Goal: Task Accomplishment & Management: Manage account settings

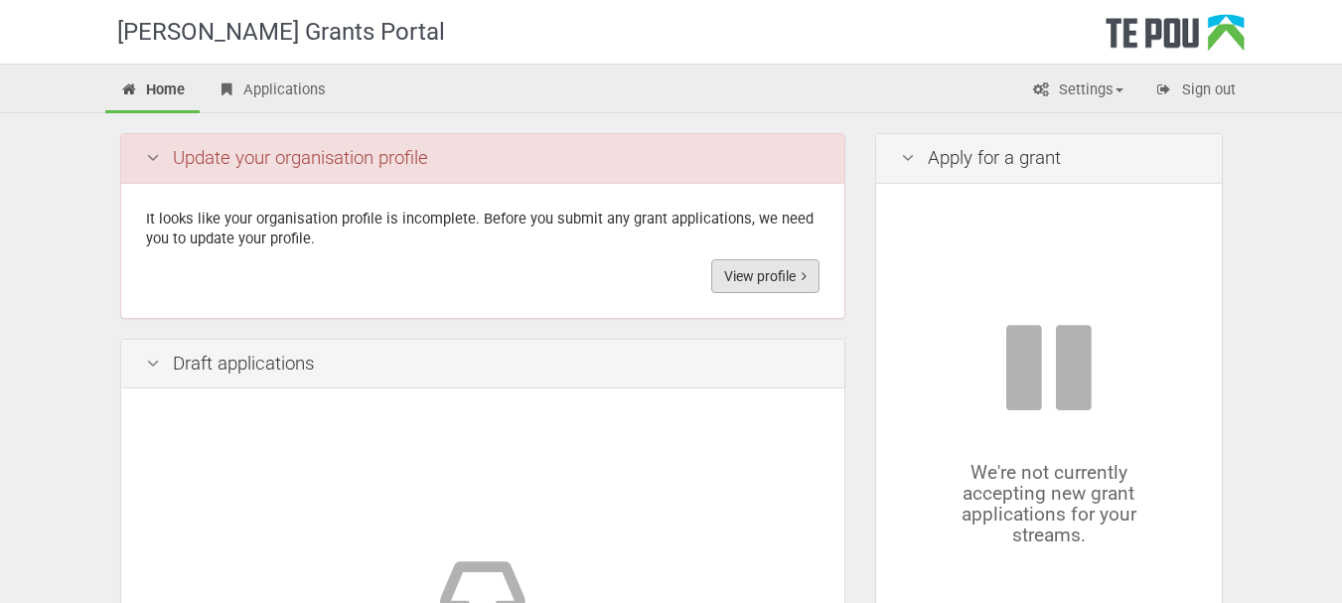
click at [760, 273] on link "View profile" at bounding box center [765, 276] width 108 height 34
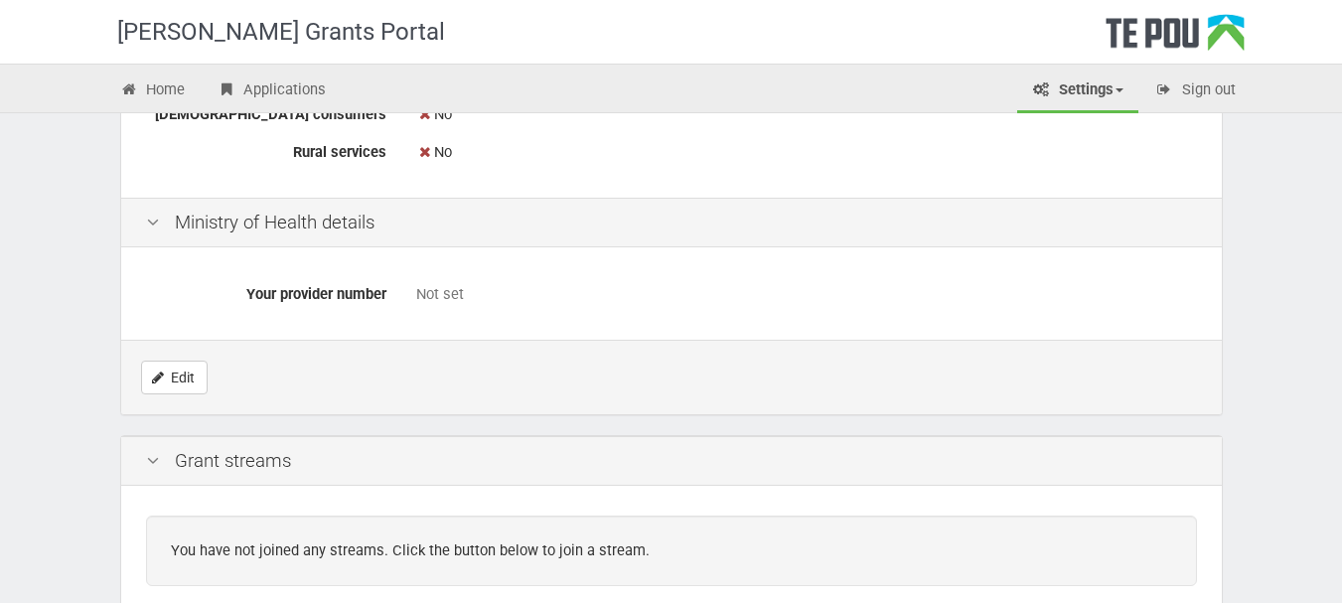
scroll to position [771, 0]
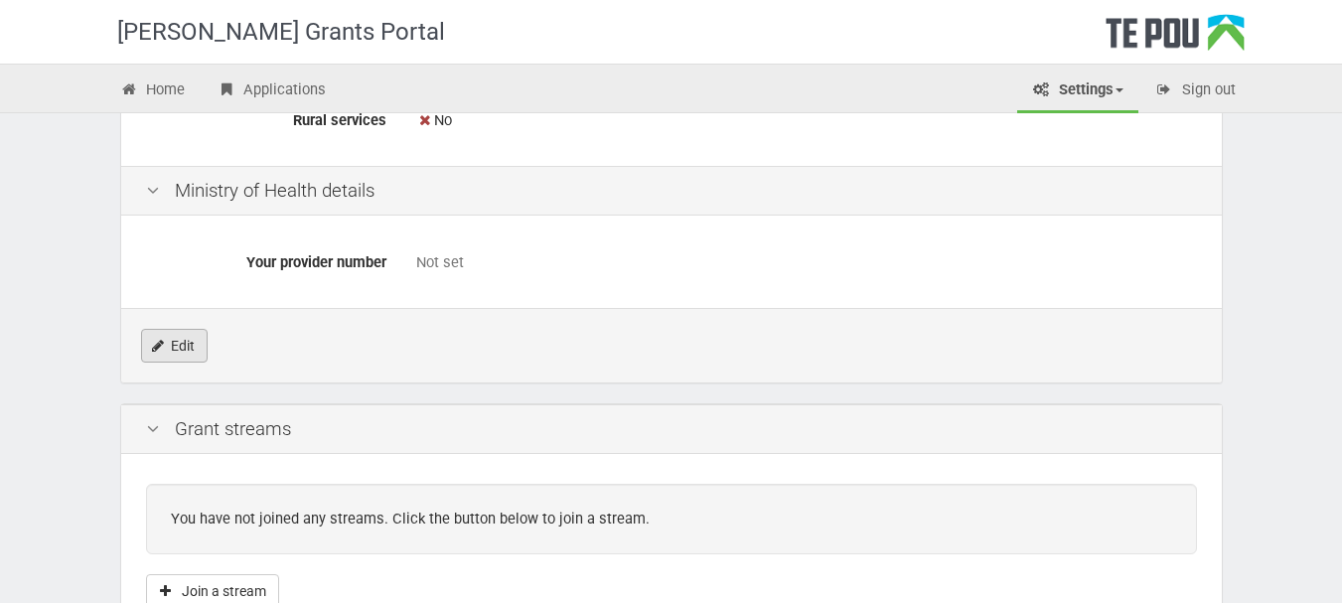
click at [164, 349] on link "Edit" at bounding box center [174, 346] width 67 height 34
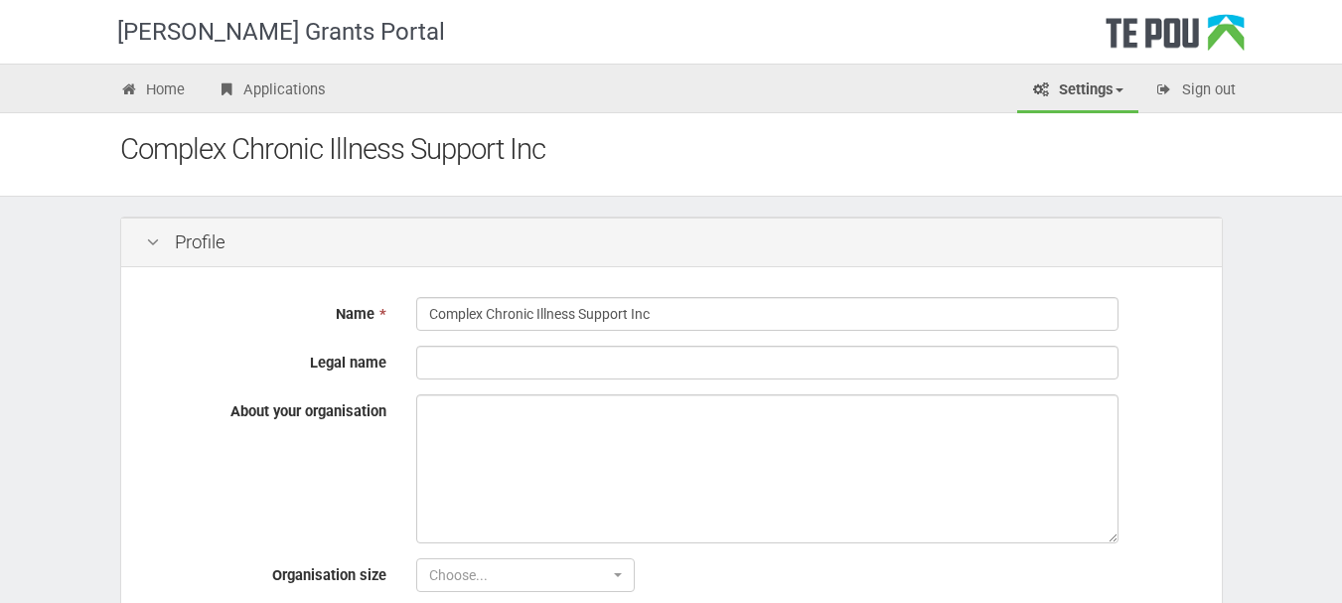
click at [487, 348] on div "Name * Complex Chronic Illness Support Inc Legal name About your organisation O…" at bounding box center [671, 452] width 1101 height 360
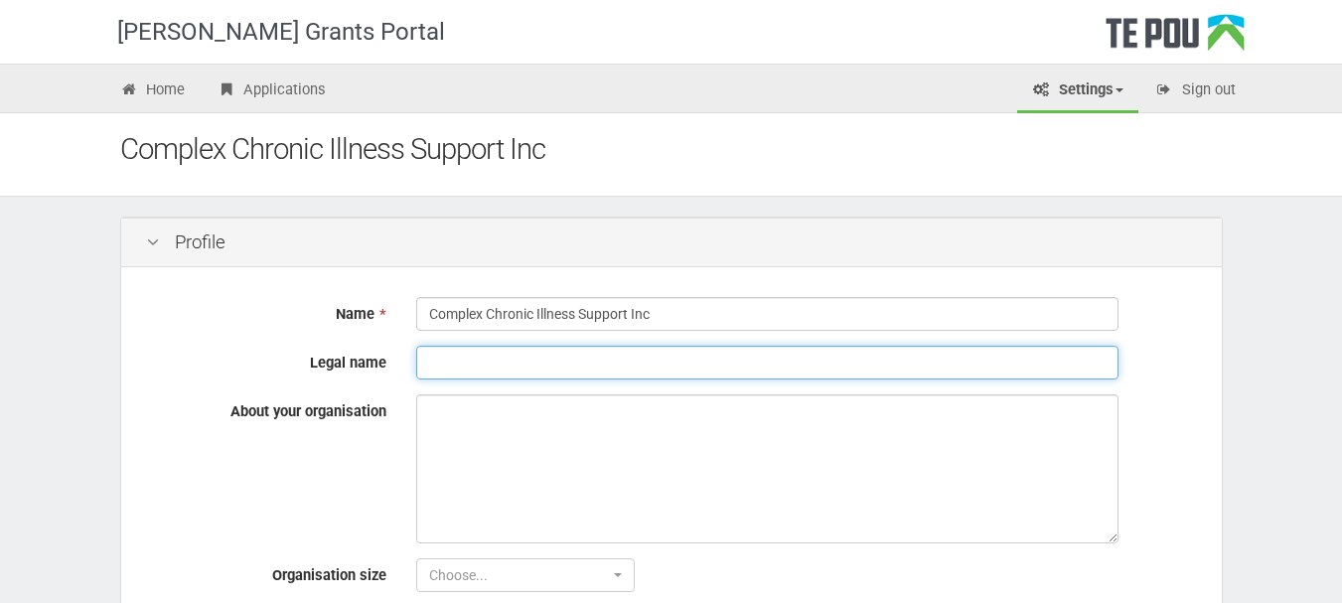
click at [487, 353] on input "Legal name" at bounding box center [767, 363] width 702 height 34
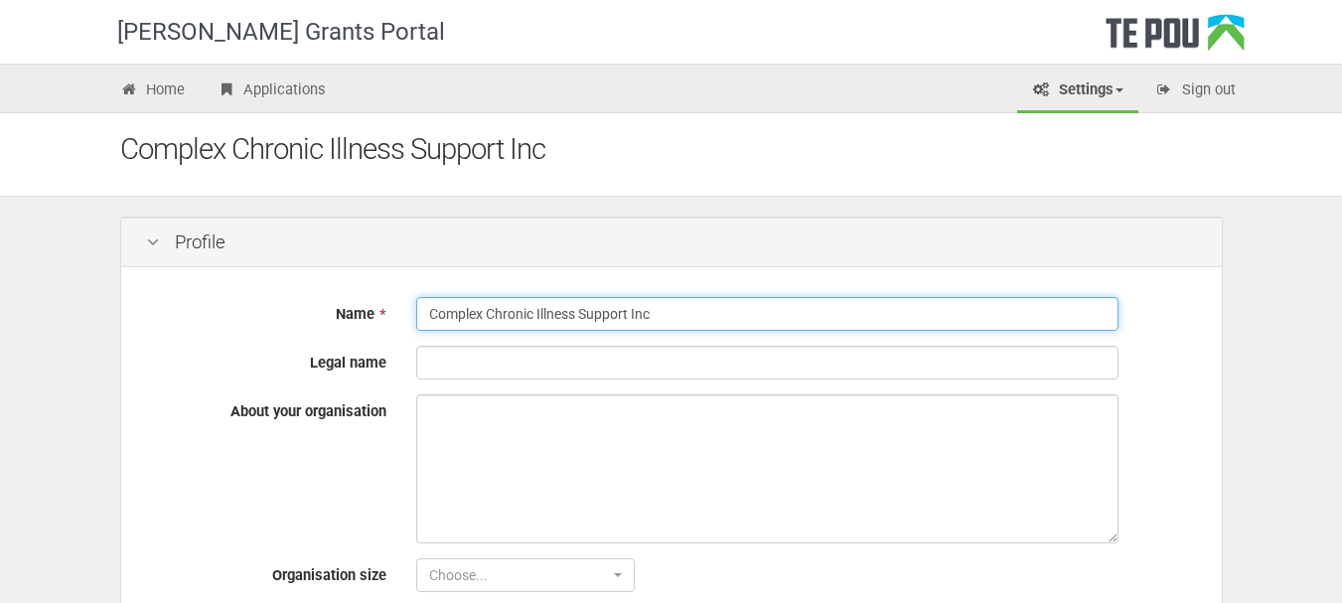
drag, startPoint x: 653, startPoint y: 317, endPoint x: 423, endPoint y: 300, distance: 230.1
click at [423, 300] on input "Complex Chronic Illness Support Inc" at bounding box center [767, 314] width 702 height 34
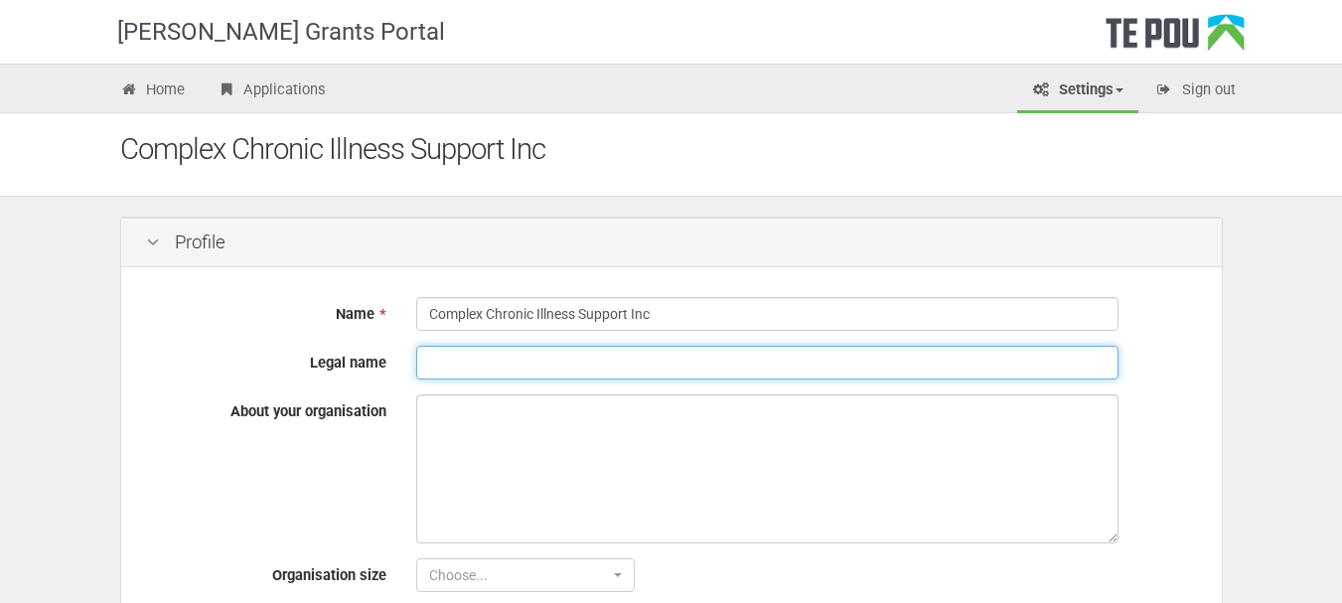
click at [431, 366] on input "Legal name" at bounding box center [767, 363] width 702 height 34
paste input "Complex Chronic Illness Support Inc"
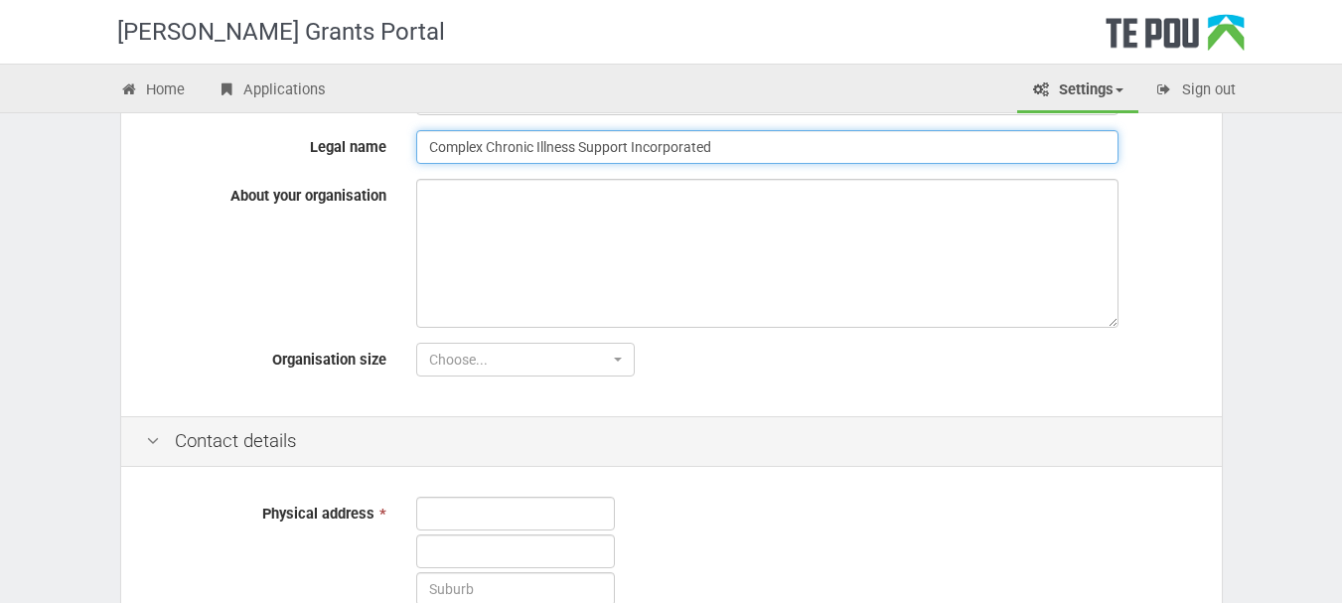
scroll to position [253, 0]
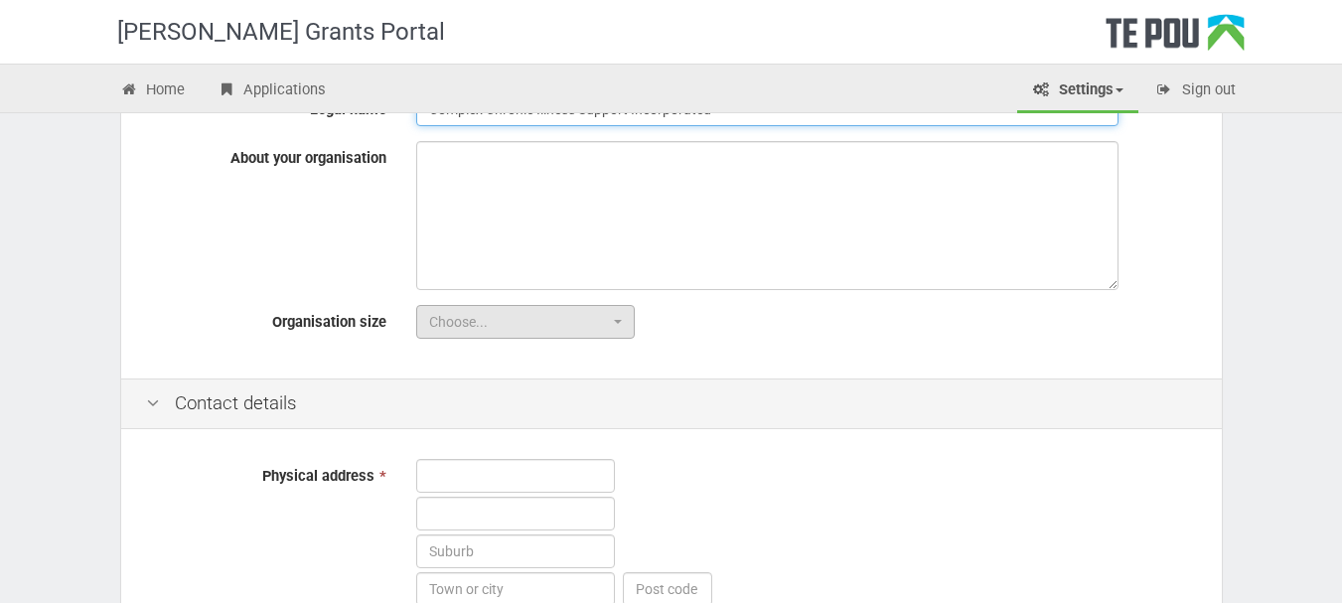
type input "Complex Chronic Illness Support Incorporated"
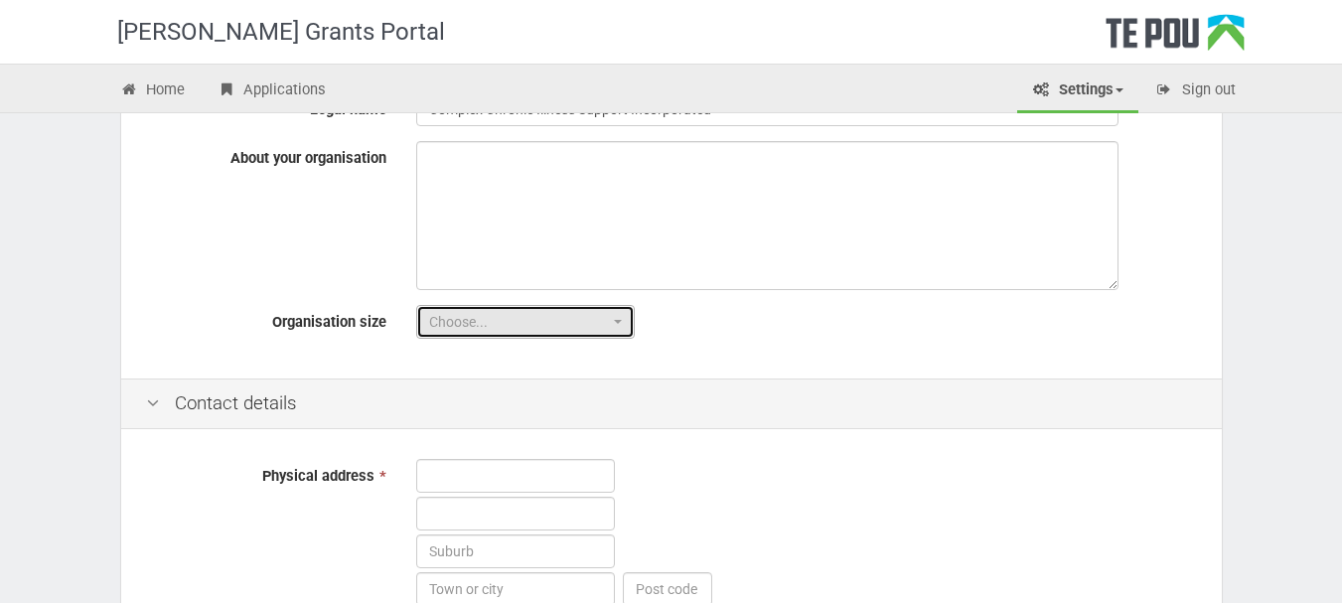
click at [623, 322] on button "Choose..." at bounding box center [525, 322] width 219 height 34
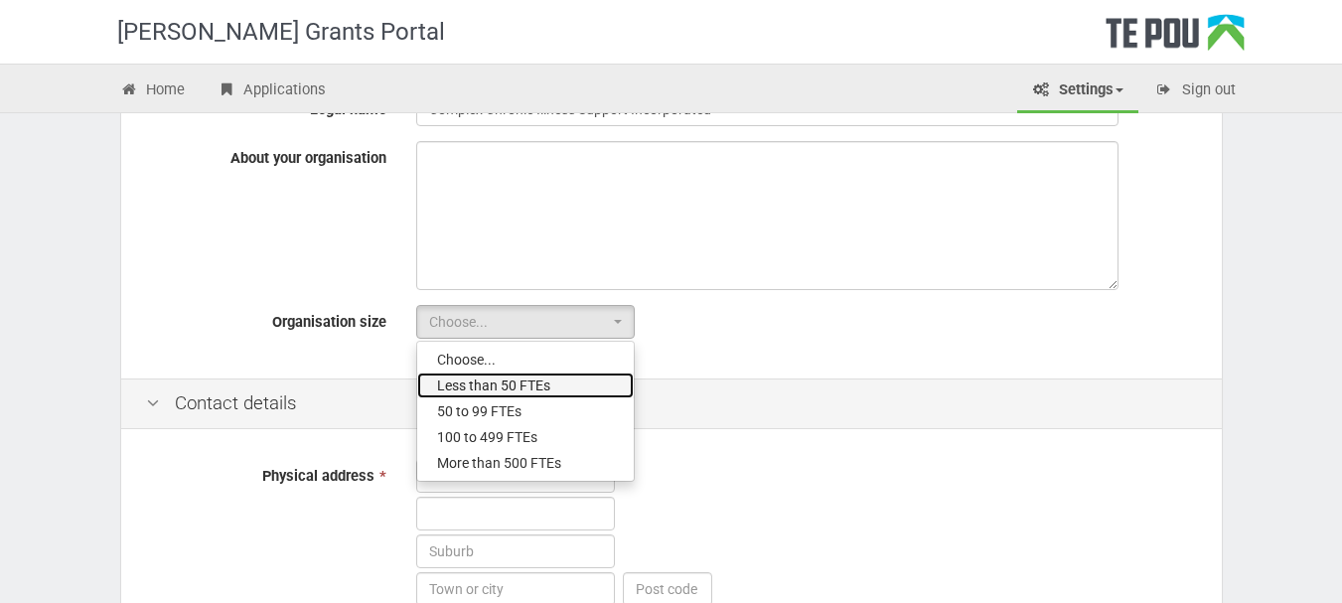
click at [560, 389] on link "Less than 50 FTEs" at bounding box center [525, 385] width 217 height 26
select select "1"
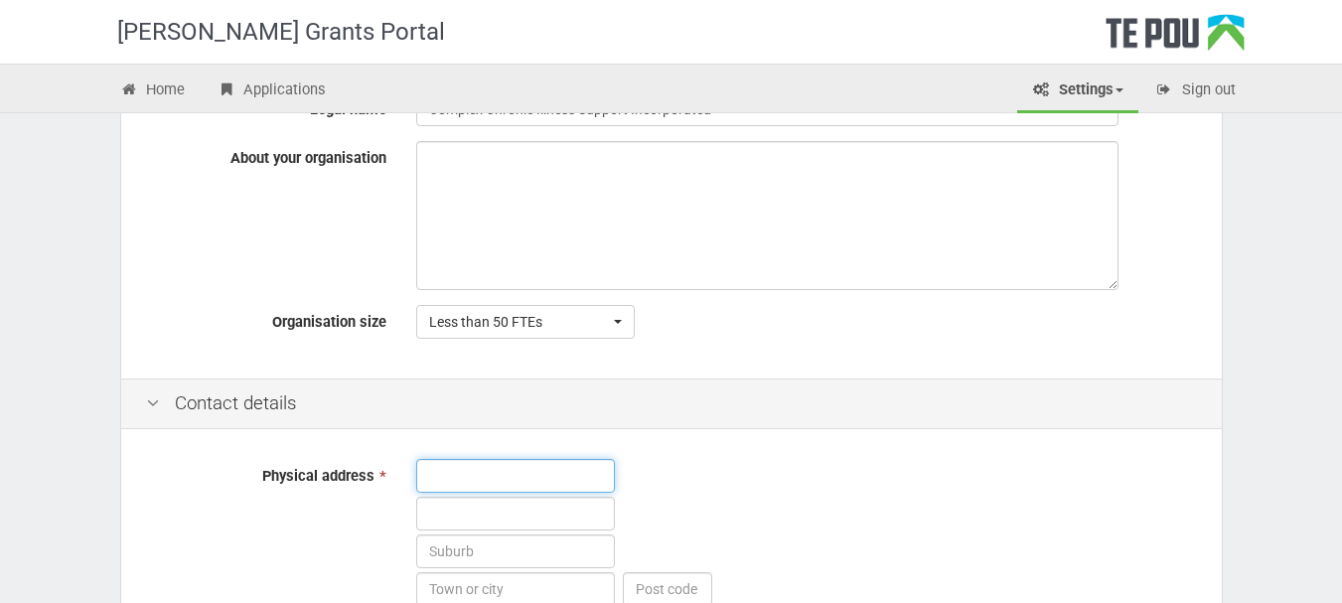
click at [554, 474] on input "text" at bounding box center [515, 476] width 199 height 34
type input "[STREET_ADDRESS]"
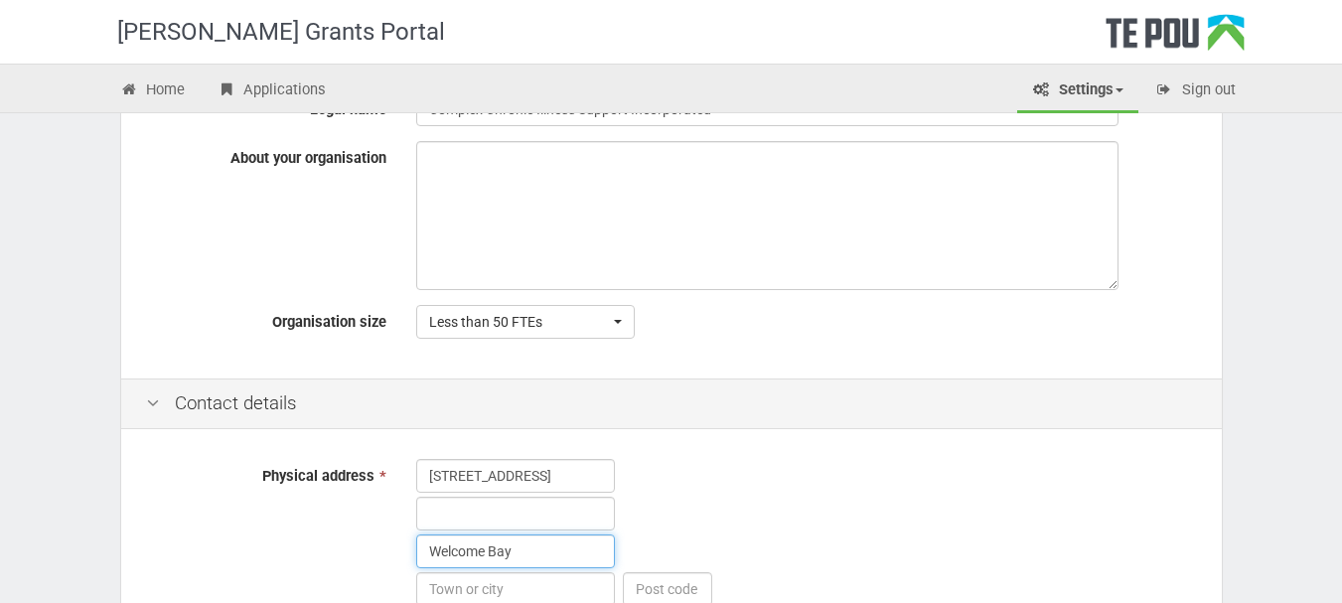
type input "Welcome Bay"
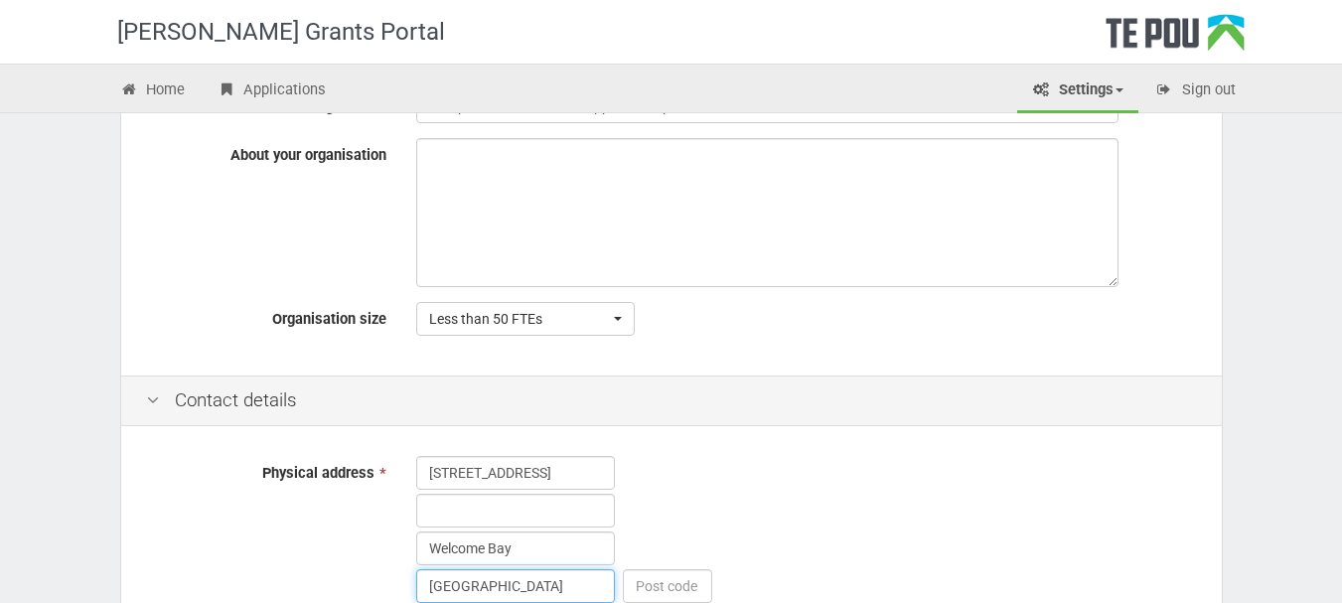
type input "[GEOGRAPHIC_DATA]"
type input "3800"
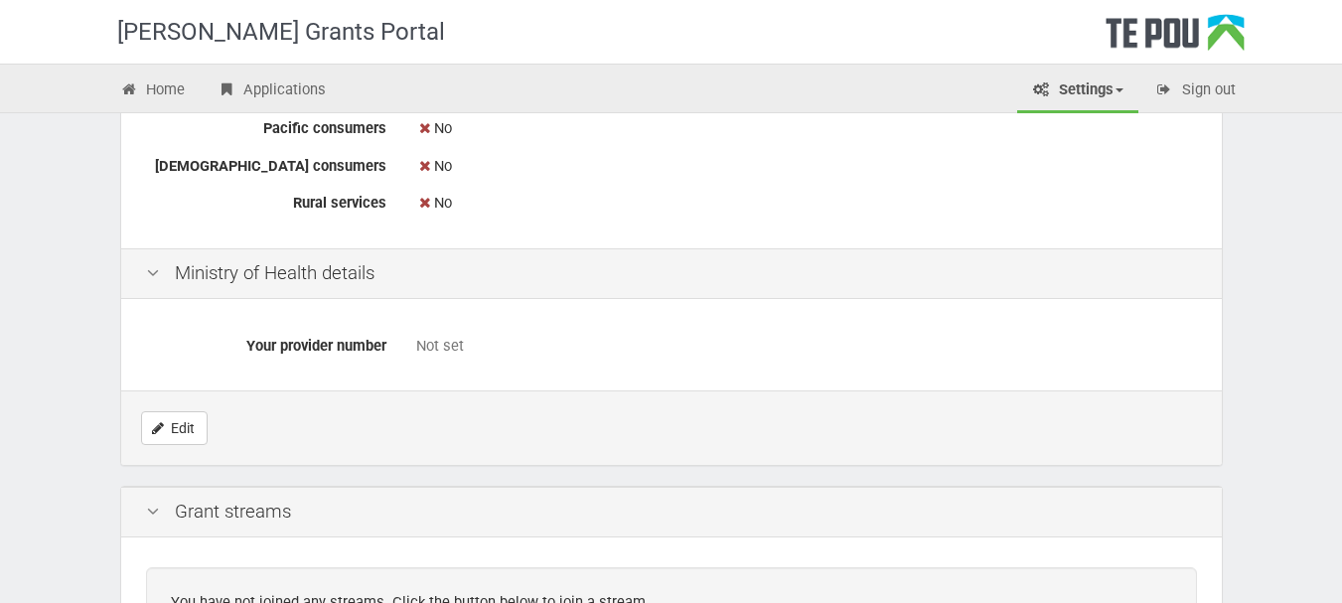
scroll to position [737, 0]
